Goal: Task Accomplishment & Management: Manage account settings

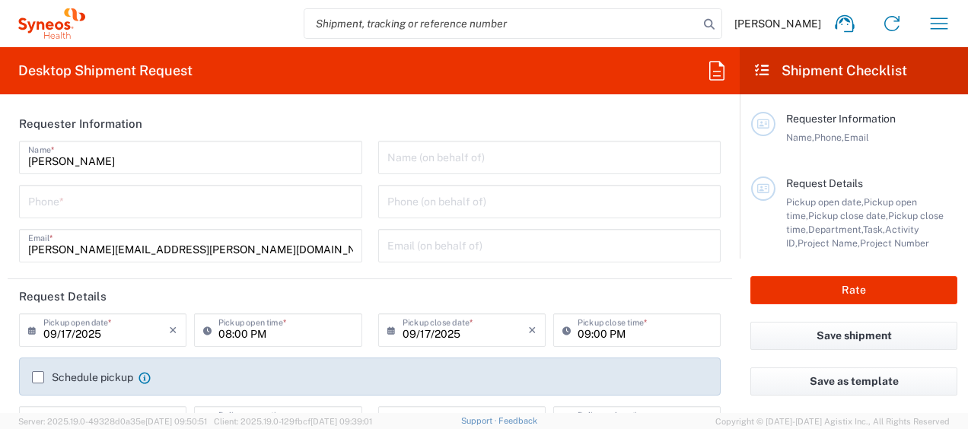
type input "Department"
type input "[GEOGRAPHIC_DATA]"
type input "Syneos Health Egypt, LLC"
click at [935, 25] on icon "button" at bounding box center [939, 23] width 24 height 24
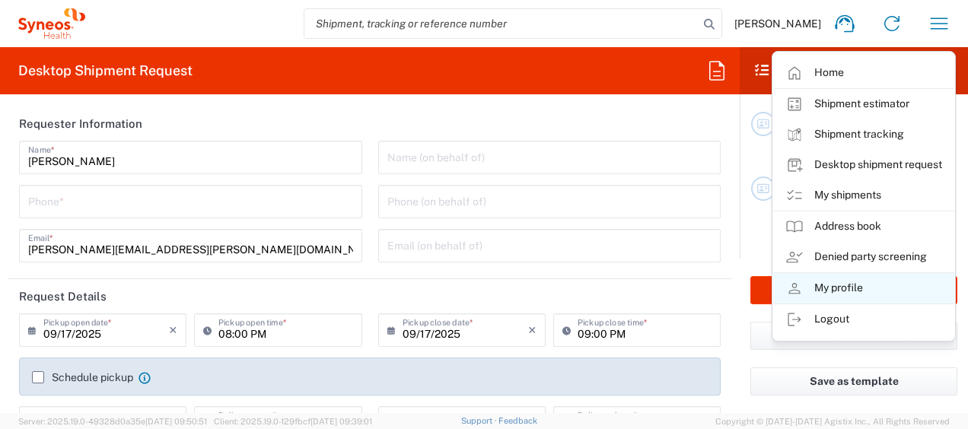
click at [871, 290] on link "My profile" at bounding box center [863, 288] width 181 height 30
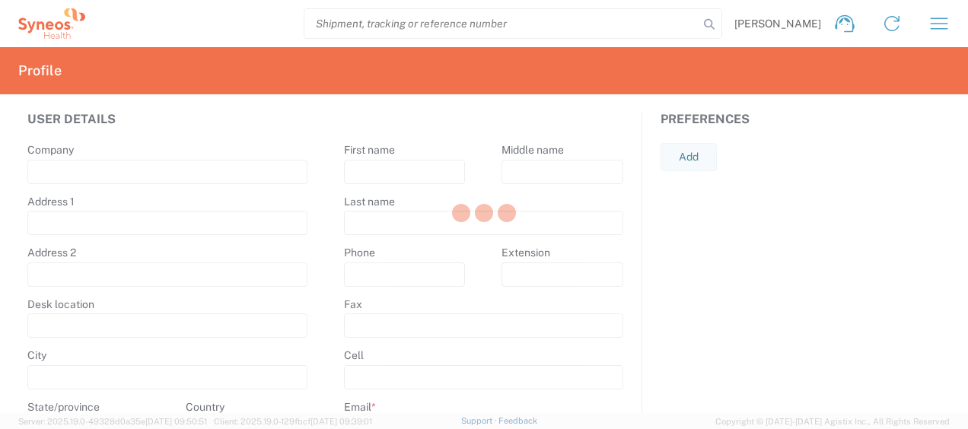
type input "Syneos Health"
type input "[US_STATE][GEOGRAPHIC_DATA], [GEOGRAPHIC_DATA]"
type input "[GEOGRAPHIC_DATA]"
select select
select select "EG"
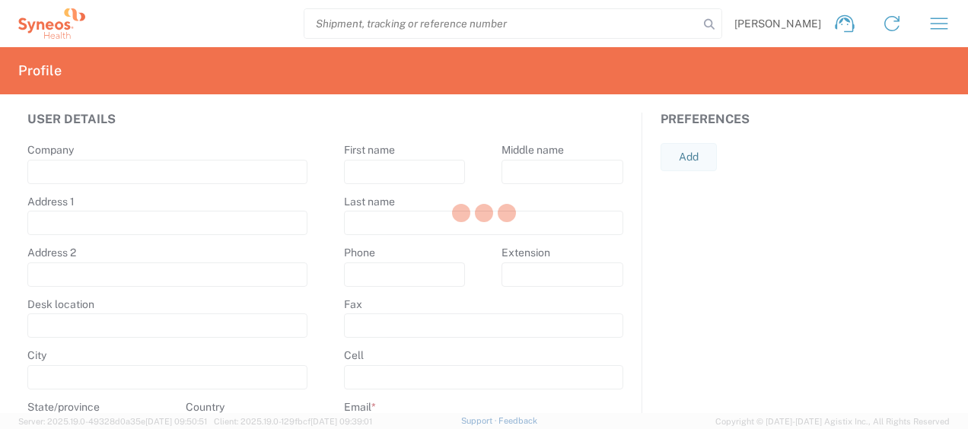
type input "1028894446"
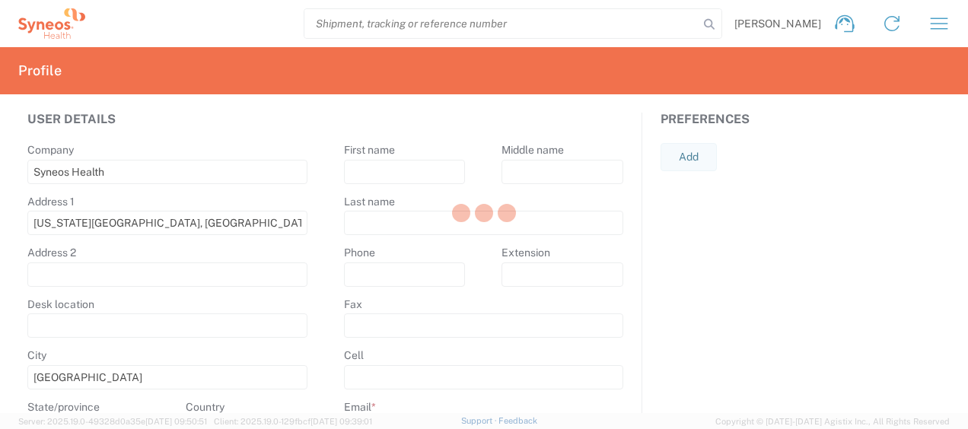
select select
type input "[PERSON_NAME]"
type input "[PERSON_NAME][EMAIL_ADDRESS][PERSON_NAME][DOMAIN_NAME]"
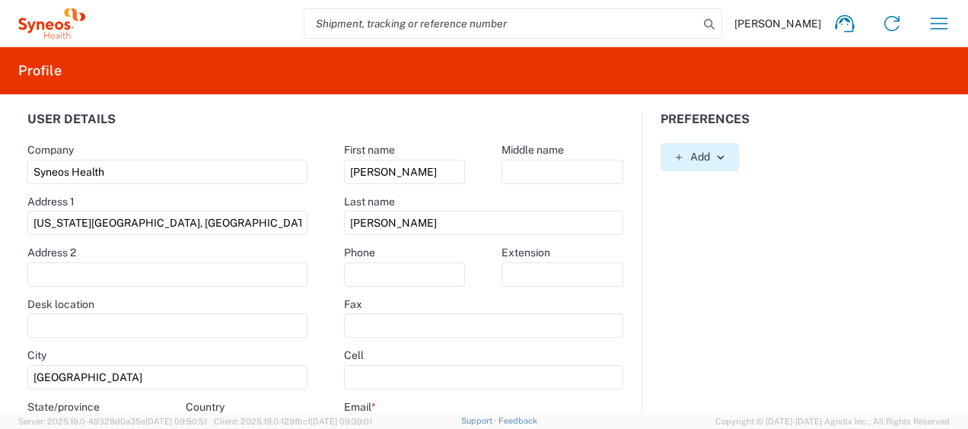
click at [715, 152] on icon "button" at bounding box center [720, 157] width 11 height 11
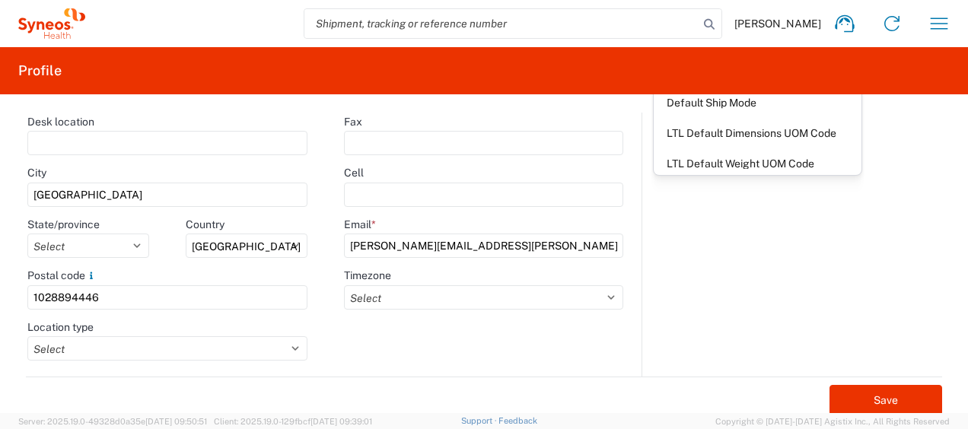
scroll to position [184, 0]
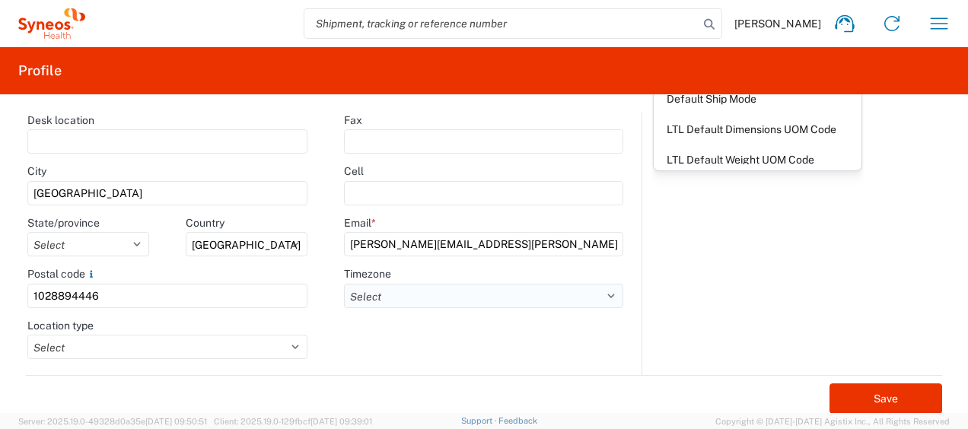
click at [610, 294] on select "Select ACT AET AGT ART AST [GEOGRAPHIC_DATA]/[GEOGRAPHIC_DATA] [GEOGRAPHIC_DATA…" at bounding box center [483, 296] width 279 height 24
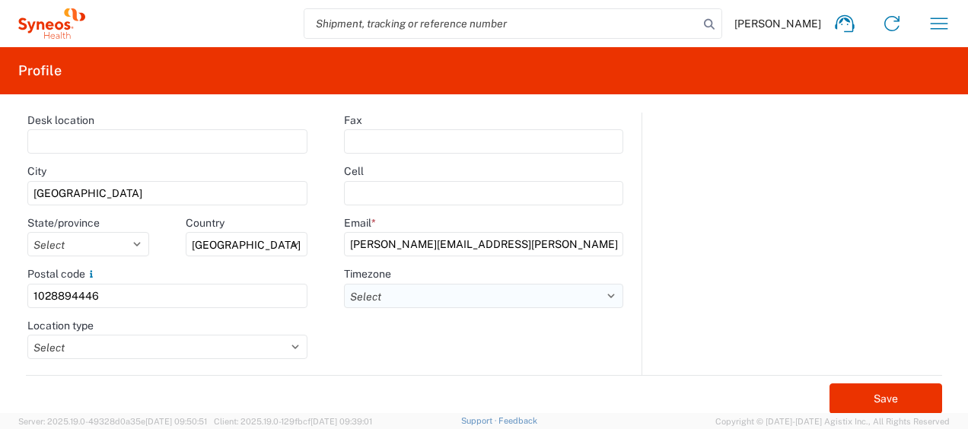
select select "[GEOGRAPHIC_DATA]"
click at [344, 284] on select "Select ACT AET AGT ART AST [GEOGRAPHIC_DATA]/[GEOGRAPHIC_DATA] [GEOGRAPHIC_DATA…" at bounding box center [483, 296] width 279 height 24
click at [296, 345] on select "Select Business No Loading Dock Business (General) Business with Loading Dock C…" at bounding box center [167, 347] width 280 height 24
click at [27, 335] on select "Select Business No Loading Dock Business (General) Business with Loading Dock C…" at bounding box center [167, 347] width 280 height 24
select select "BNLD"
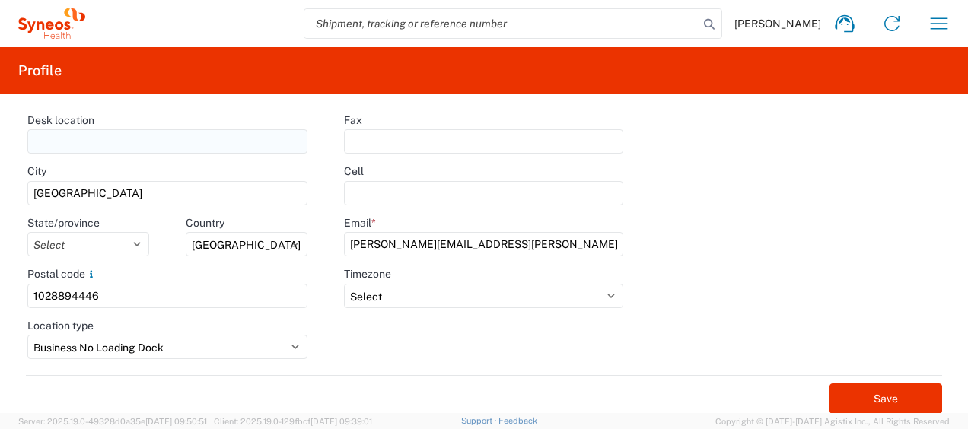
click at [187, 142] on input "text" at bounding box center [167, 141] width 280 height 24
type input "j"
click at [85, 139] on input "text" at bounding box center [167, 141] width 280 height 24
type input "01144848483"
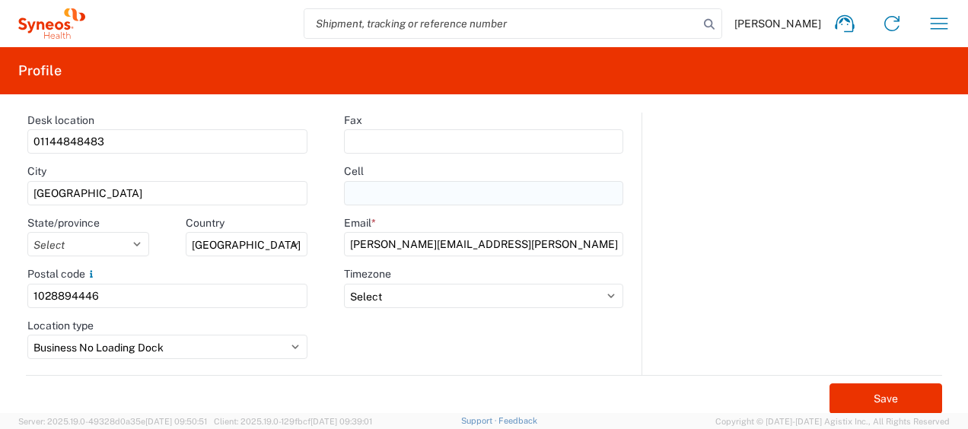
click at [387, 198] on input "text" at bounding box center [483, 193] width 279 height 24
drag, startPoint x: 116, startPoint y: 295, endPoint x: 26, endPoint y: 300, distance: 89.9
click at [26, 300] on agx-form-control-wrapper-v2 "Postal code 1028894446" at bounding box center [167, 293] width 317 height 52
type input "1028894446"
click at [402, 196] on input "text" at bounding box center [483, 193] width 279 height 24
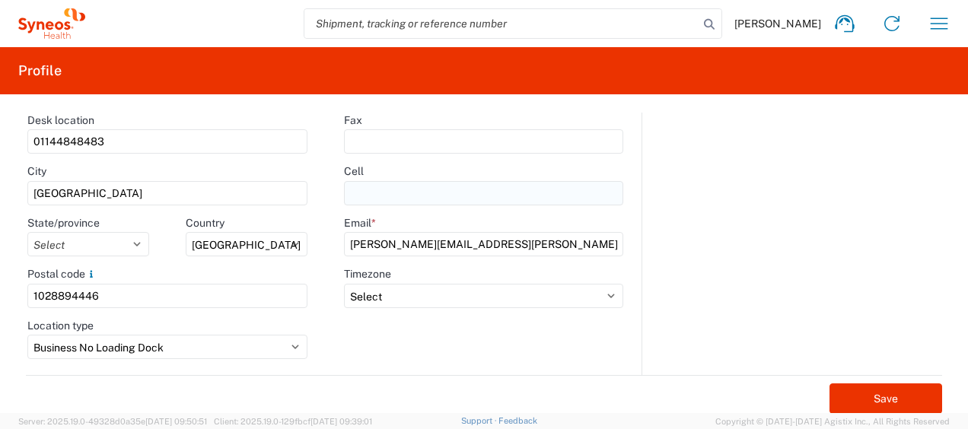
paste input "1028894446"
type input "1028894446"
click at [271, 142] on input "01144848483" at bounding box center [167, 141] width 280 height 24
type input "0"
click at [285, 345] on select "Select Business No Loading Dock Business (General) Business with Loading Dock C…" at bounding box center [167, 347] width 280 height 24
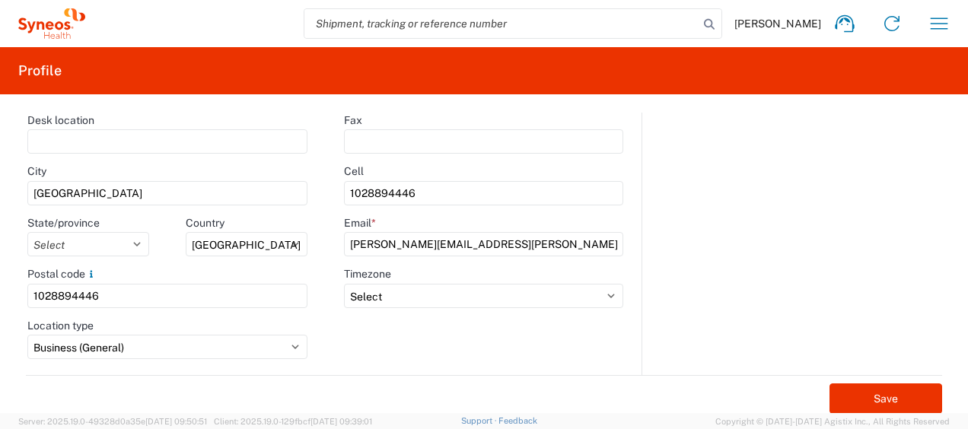
click at [27, 335] on select "Select Business No Loading Dock Business (General) Business with Loading Dock C…" at bounding box center [167, 347] width 280 height 24
select select "BUSI"
click at [840, 288] on div "Preferences Add AIR Default Dimensions UOM Code AIR Default Weight UOM Code AIR…" at bounding box center [800, 151] width 317 height 447
click at [293, 346] on select "Select Business No Loading Dock Business (General) Business with Loading Dock C…" at bounding box center [167, 347] width 280 height 24
click at [418, 367] on div "First name [PERSON_NAME] Middle name Last name [PERSON_NAME] Phone Extension Fa…" at bounding box center [484, 151] width 317 height 447
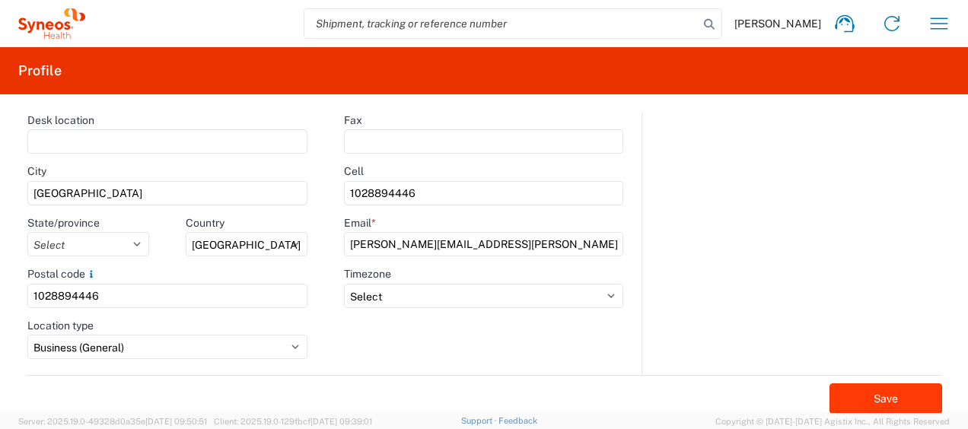
click at [852, 399] on button "Save" at bounding box center [886, 399] width 113 height 30
click at [295, 351] on select "Select Business No Loading Dock Business (General) Business with Loading Dock C…" at bounding box center [167, 347] width 280 height 24
click at [893, 389] on button "Save" at bounding box center [886, 399] width 113 height 30
